Goal: Task Accomplishment & Management: Manage account settings

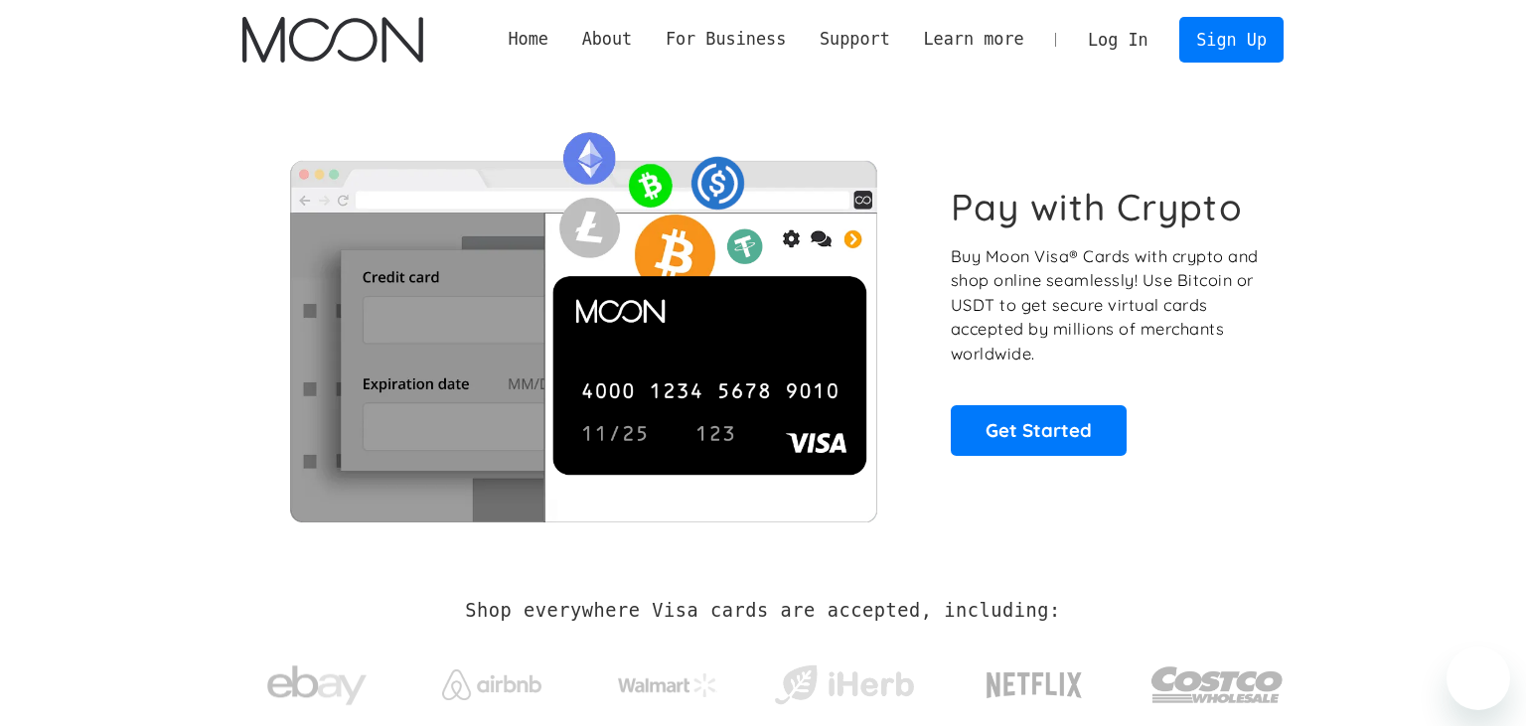
click at [1140, 42] on link "Log In" at bounding box center [1117, 40] width 93 height 44
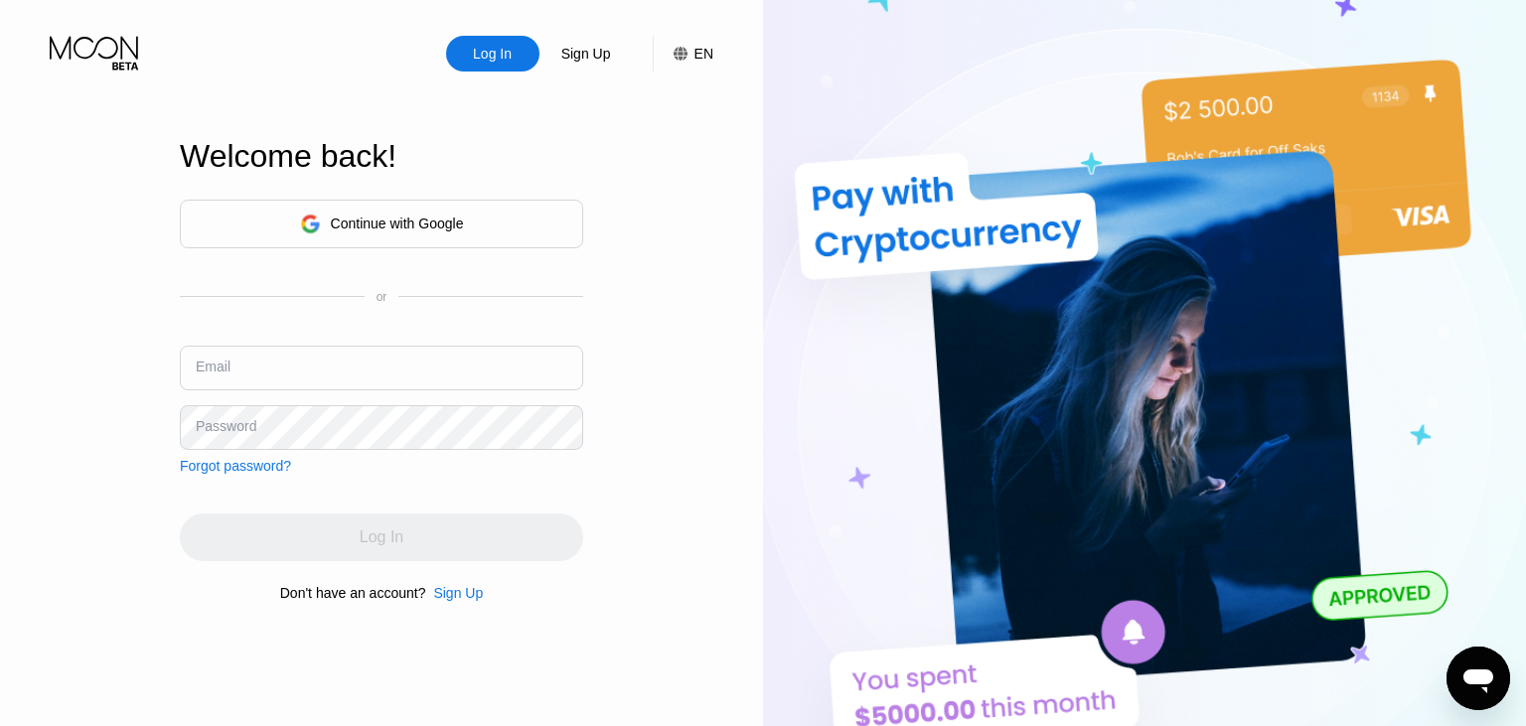
click at [278, 371] on input "text" at bounding box center [381, 368] width 403 height 45
paste input "[EMAIL_ADDRESS][DOMAIN_NAME]"
type input "[EMAIL_ADDRESS][DOMAIN_NAME]"
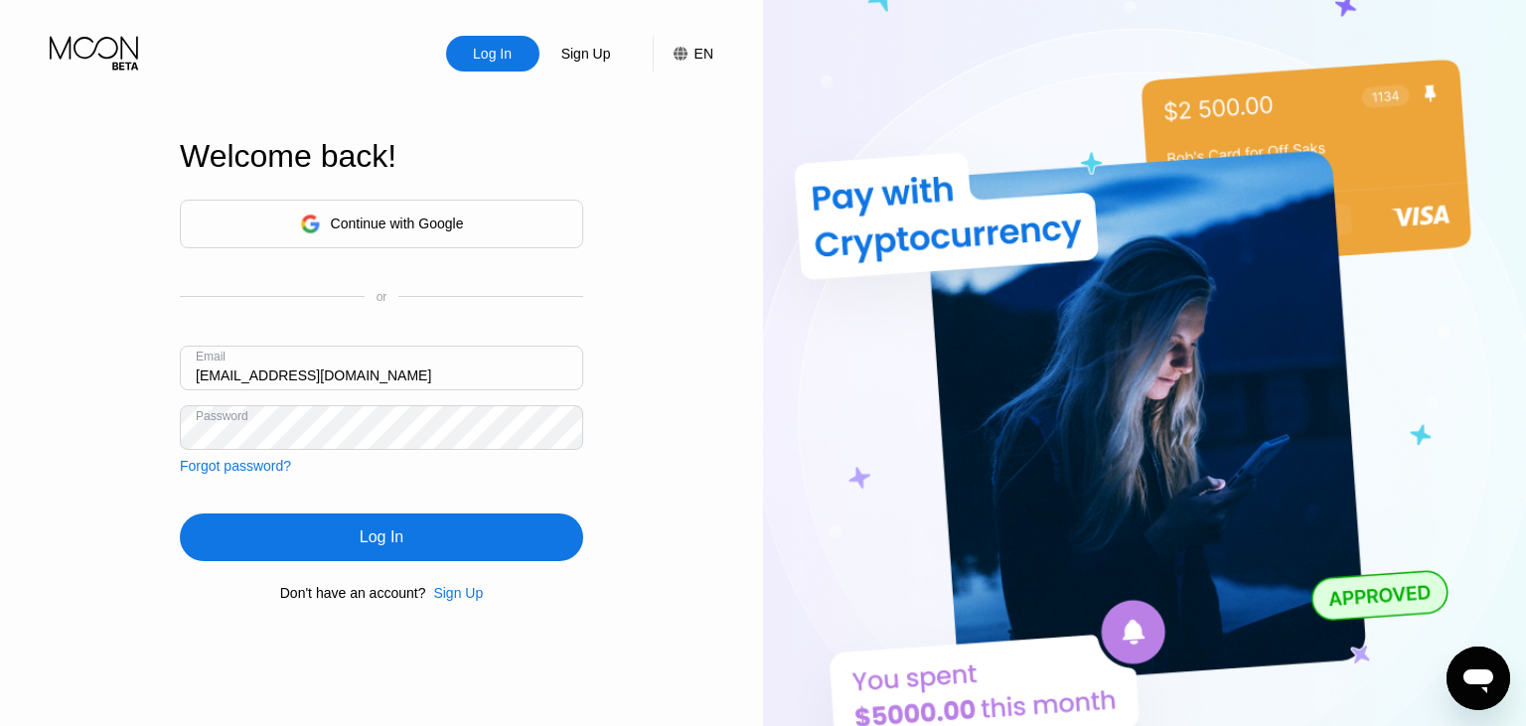
click at [360, 539] on div "Log In" at bounding box center [381, 537] width 403 height 48
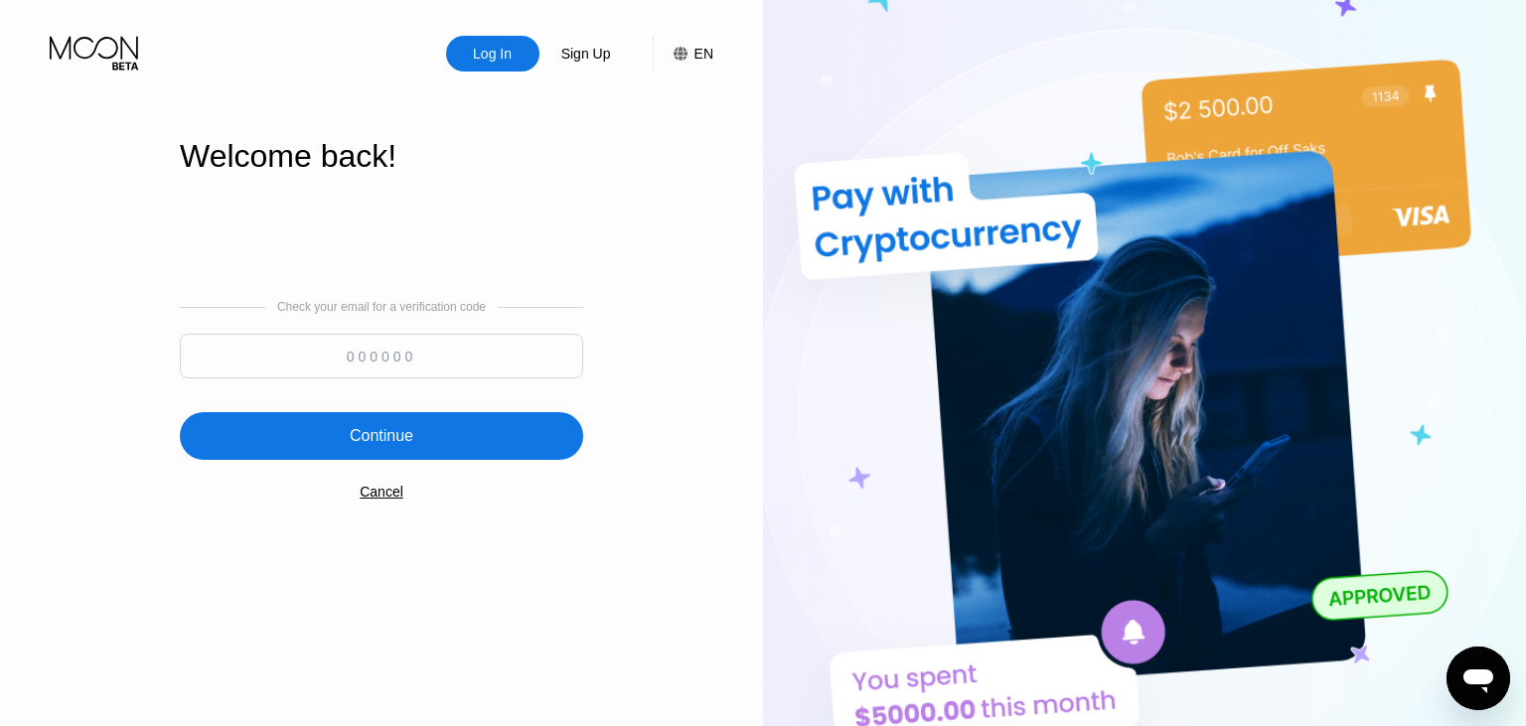
click at [379, 355] on input at bounding box center [381, 356] width 403 height 45
paste input "183209"
type input "183209"
click at [377, 439] on div "Continue" at bounding box center [382, 436] width 64 height 20
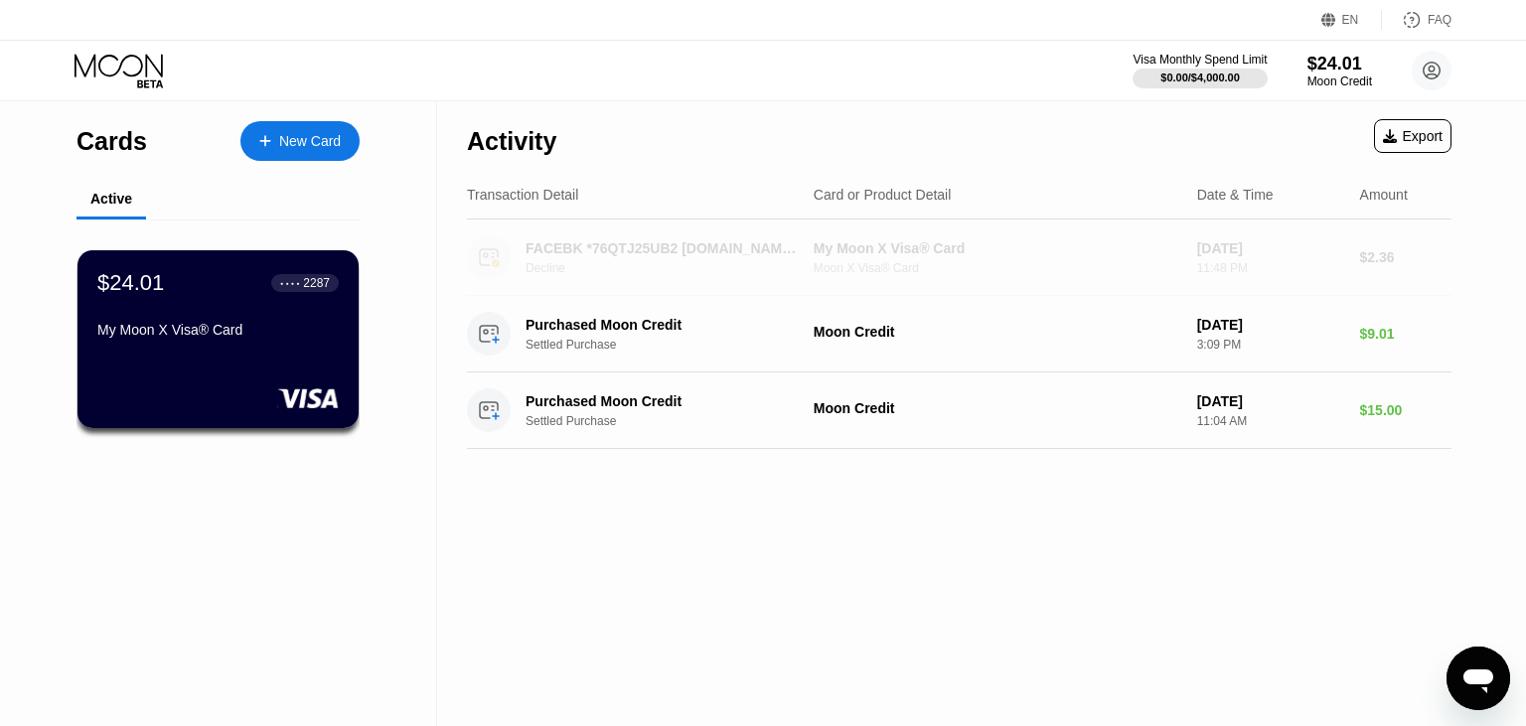
click at [500, 256] on circle at bounding box center [489, 257] width 44 height 44
